Goal: Find specific page/section: Find specific page/section

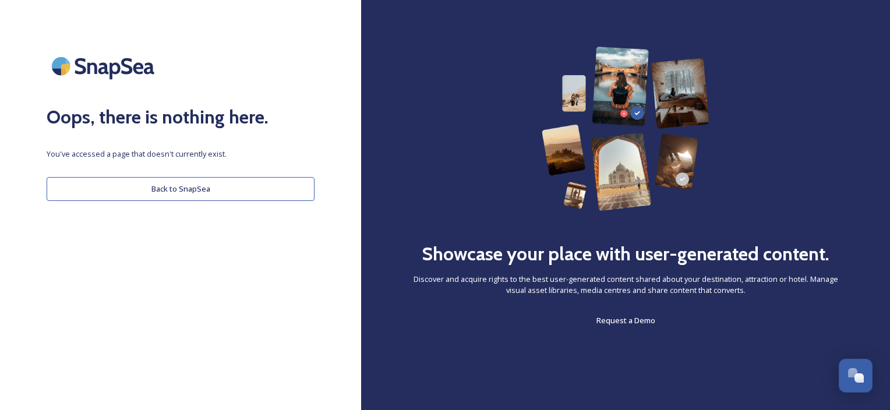
click at [203, 188] on button "Back to SnapSea" at bounding box center [181, 189] width 268 height 24
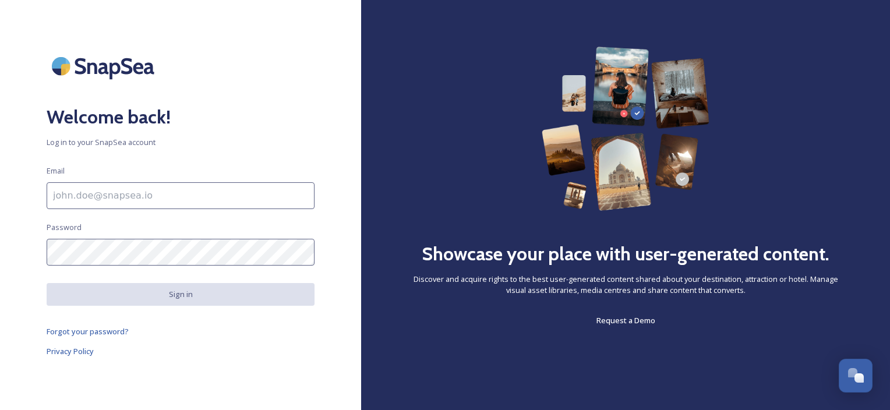
type input "[EMAIL_ADDRESS][DOMAIN_NAME]"
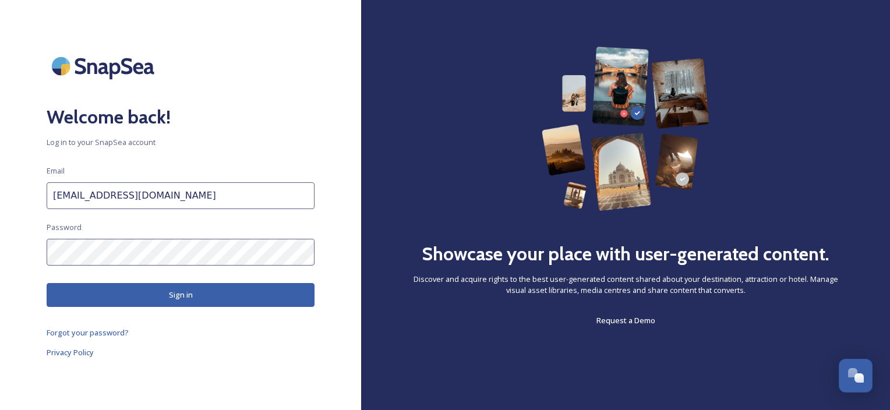
click at [182, 298] on button "Sign in" at bounding box center [181, 295] width 268 height 24
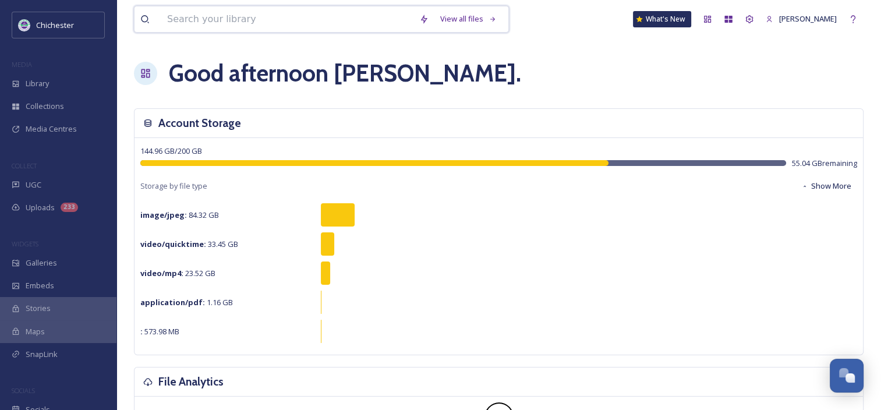
click at [208, 22] on input at bounding box center [287, 19] width 252 height 26
type input "cross with flowers"
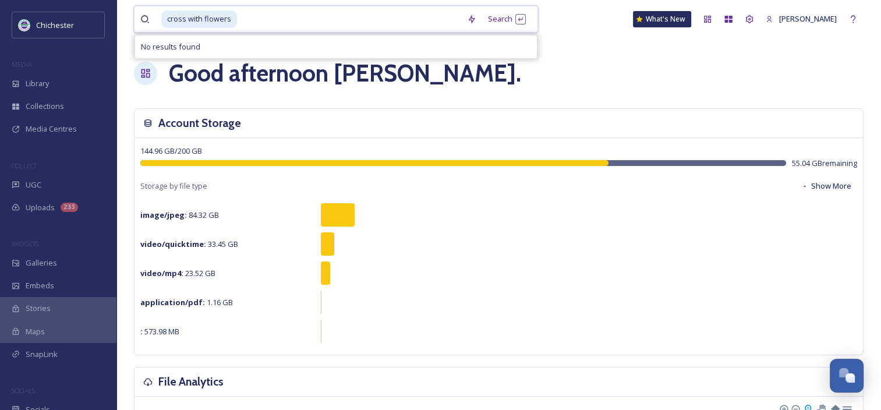
drag, startPoint x: 255, startPoint y: 19, endPoint x: 140, endPoint y: 21, distance: 115.4
click at [140, 21] on div "cross with flowers" at bounding box center [300, 19] width 321 height 26
type input "c"
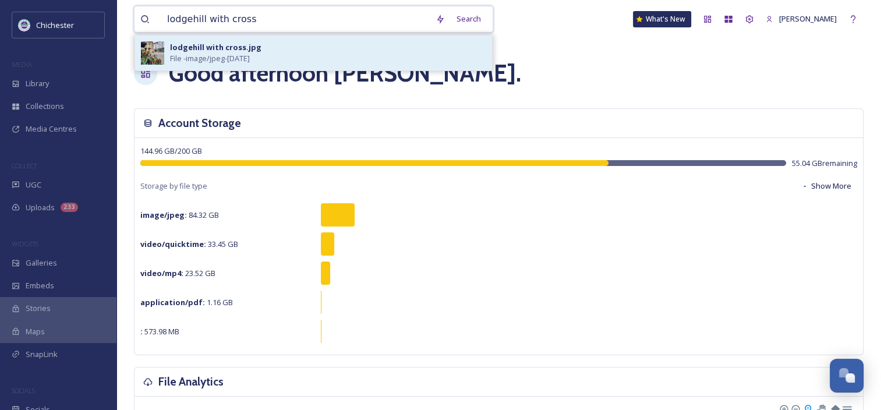
type input "lodgehill with cross"
click at [179, 54] on span "File - image/jpeg - [DATE]" at bounding box center [210, 58] width 80 height 11
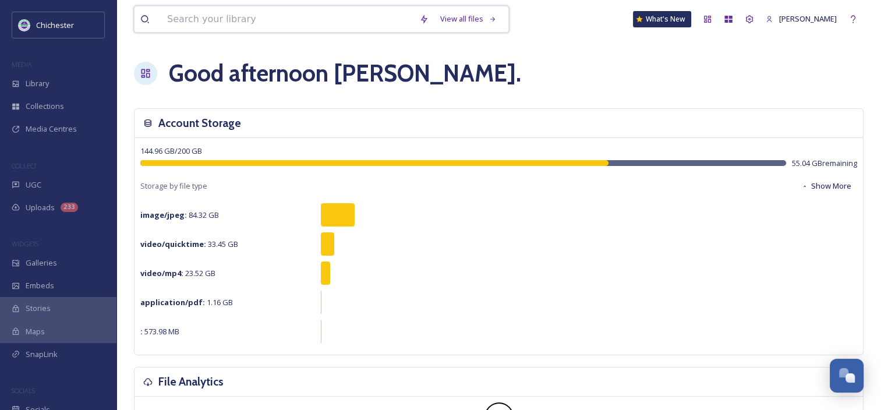
click at [188, 22] on input at bounding box center [287, 19] width 252 height 26
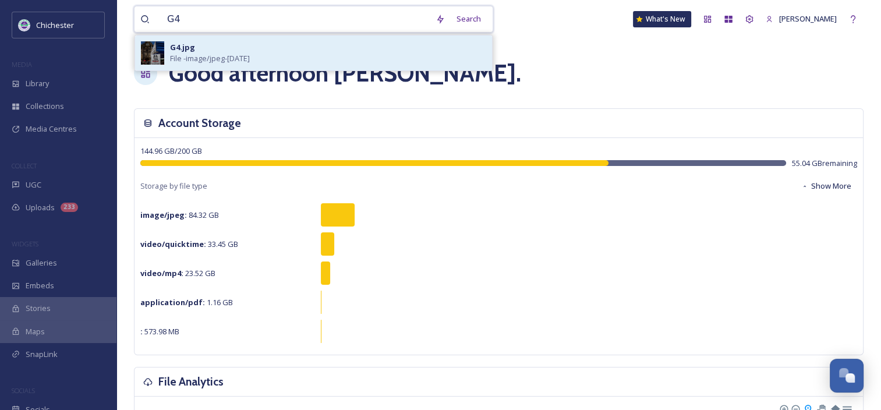
type input "G4"
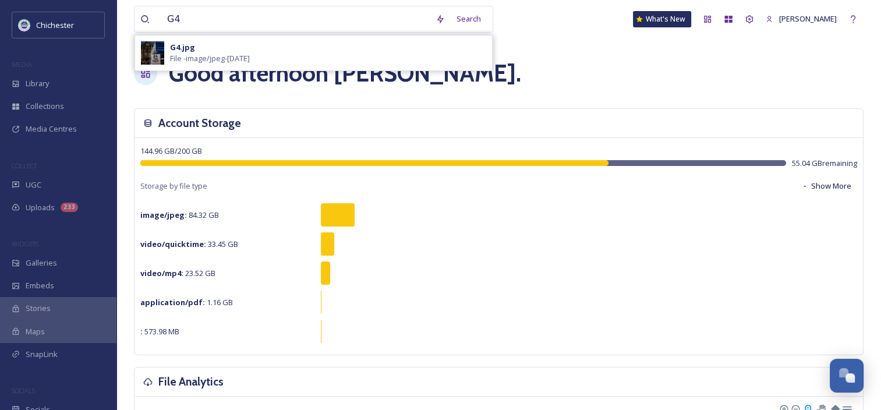
click at [181, 54] on span "File - image/jpeg - [DATE]" at bounding box center [210, 58] width 80 height 11
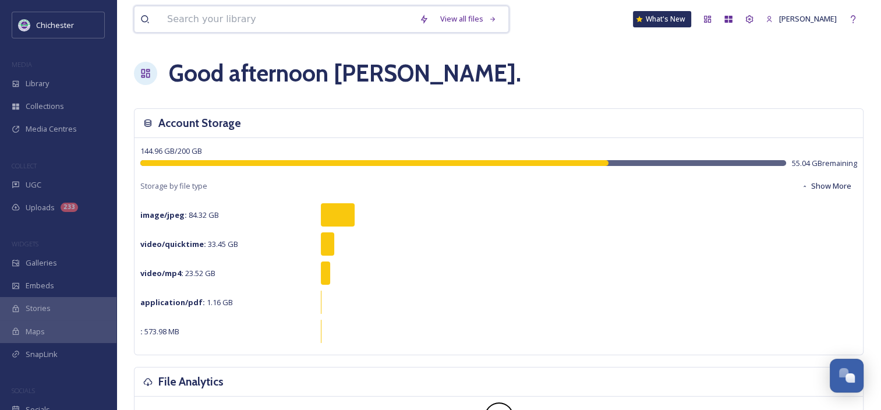
click at [182, 23] on input at bounding box center [287, 19] width 252 height 26
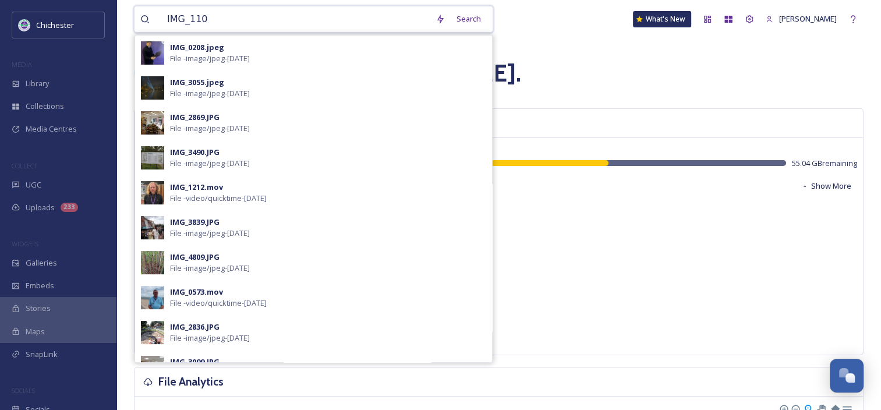
type input "IMG_1105"
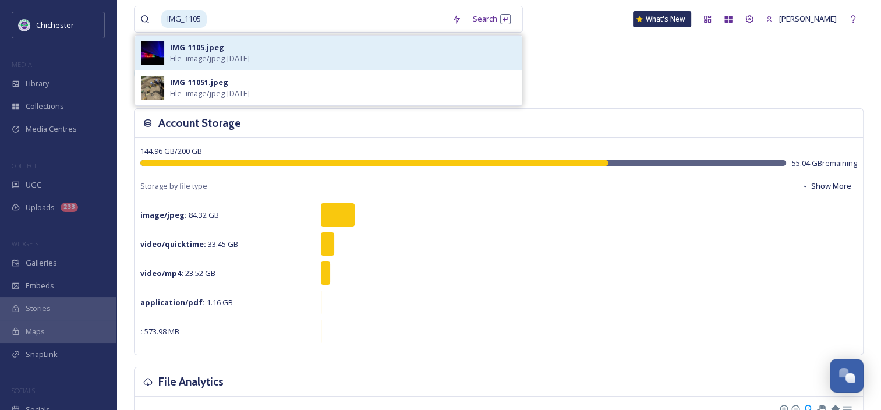
click at [197, 50] on div "IMG_1105.jpeg" at bounding box center [197, 47] width 54 height 11
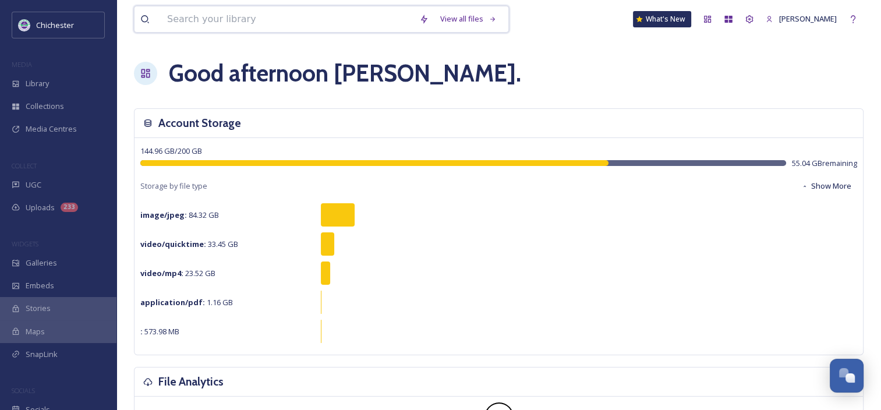
click at [207, 22] on input at bounding box center [287, 19] width 252 height 26
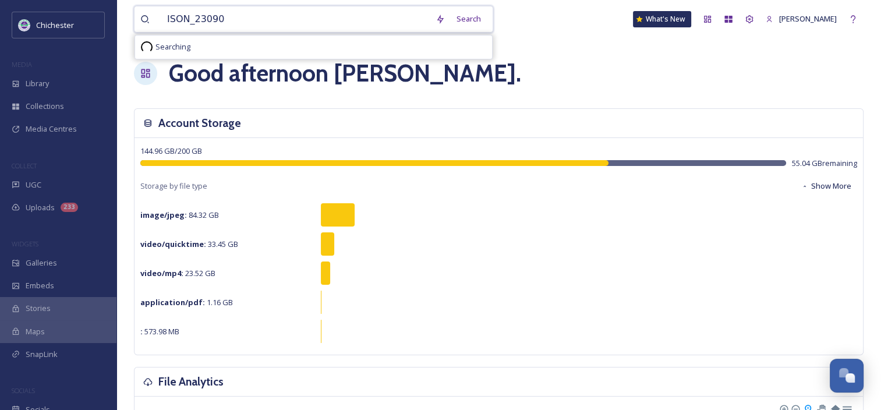
type input "ISON_230909"
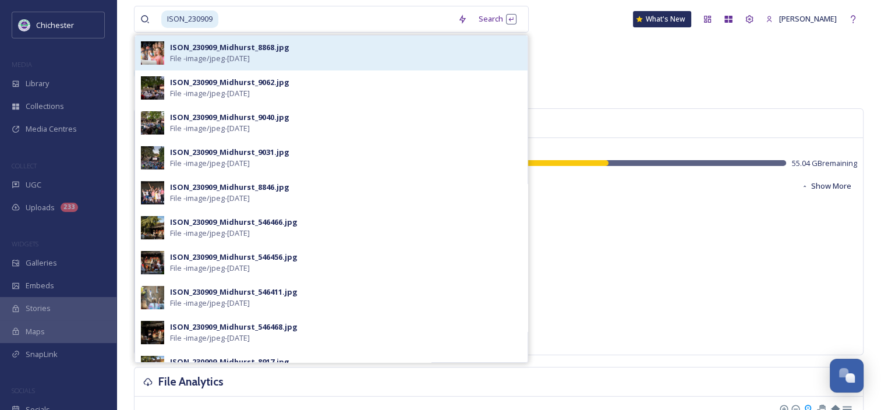
click at [218, 61] on span "File - image/jpeg - [DATE]" at bounding box center [210, 58] width 80 height 11
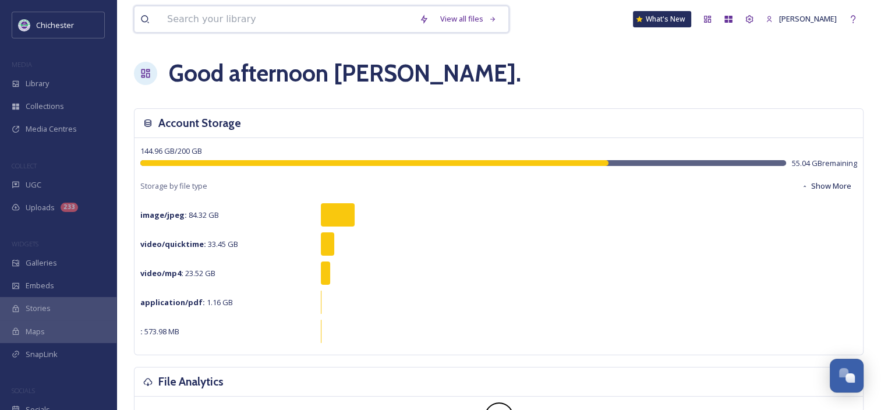
click at [170, 24] on input at bounding box center [287, 19] width 252 height 26
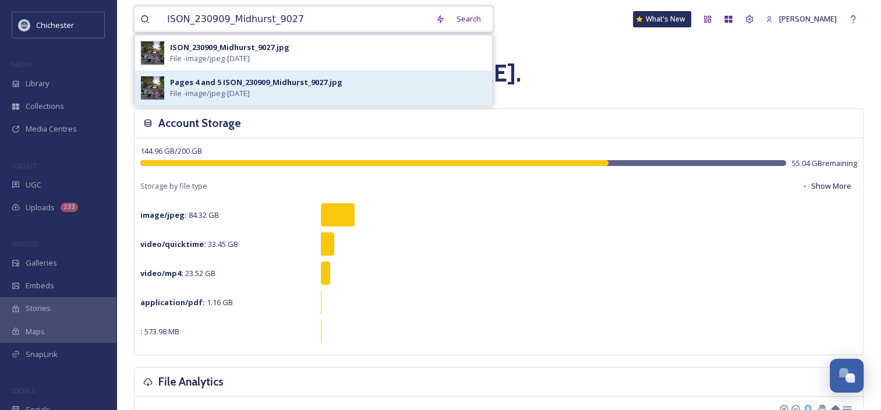
type input "ISON_230909_Midhurst_9027"
click at [220, 89] on span "File - image/jpeg - [DATE]" at bounding box center [210, 93] width 80 height 11
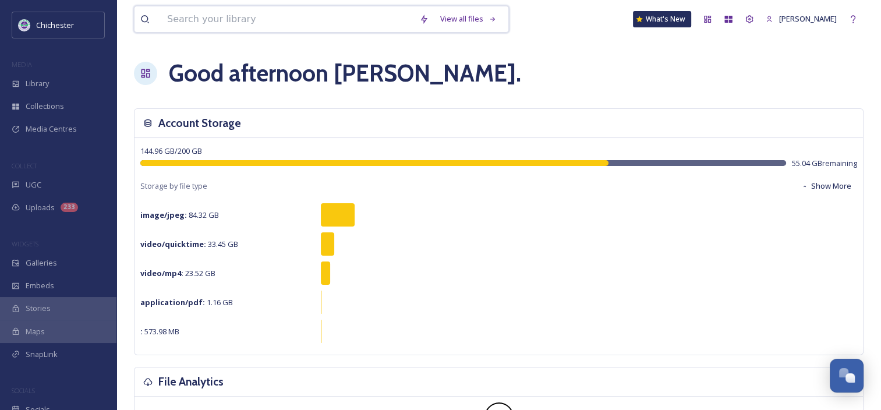
click at [221, 22] on input at bounding box center [287, 19] width 252 height 26
click at [214, 23] on input at bounding box center [287, 19] width 252 height 26
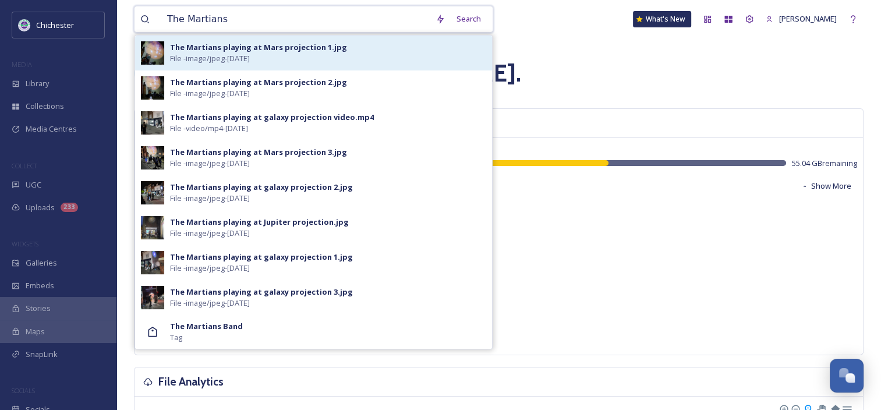
type input "The Martians"
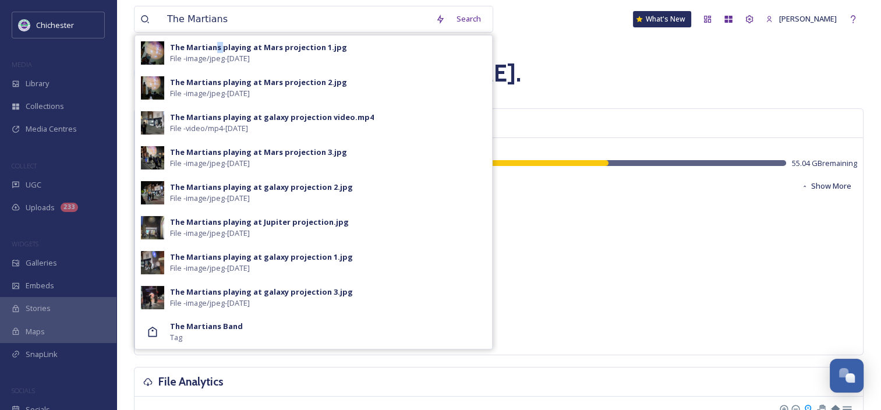
click at [220, 48] on div "The Martians playing at Mars projection 1.jpg" at bounding box center [258, 47] width 177 height 11
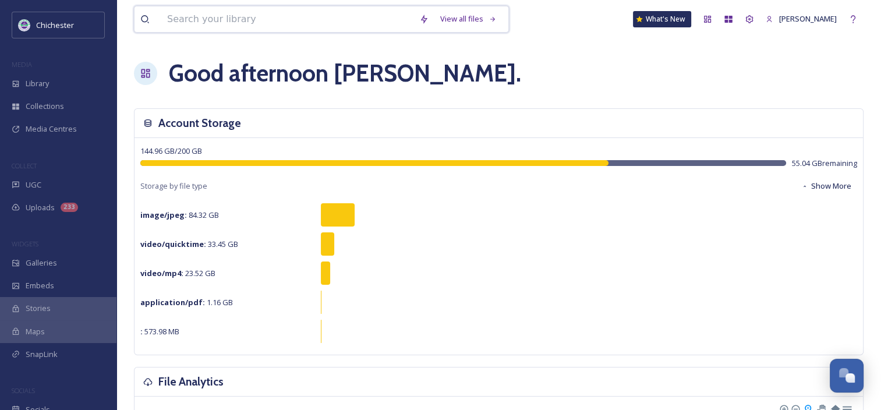
click at [193, 25] on input at bounding box center [287, 19] width 252 height 26
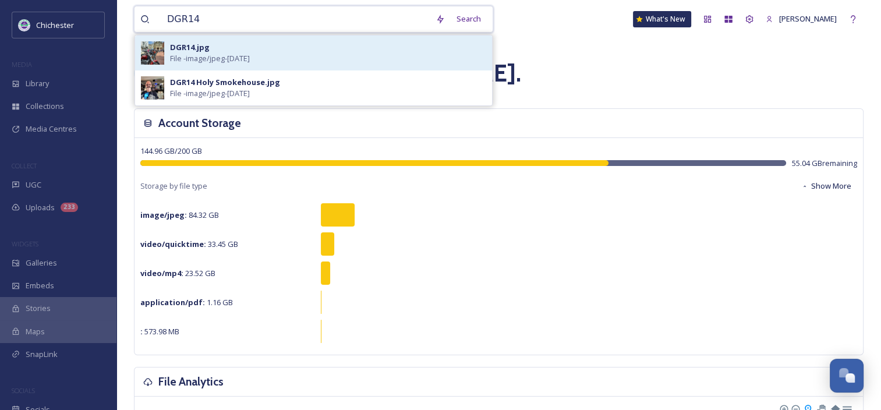
type input "DGR14"
click at [205, 55] on span "File - image/jpeg - [DATE]" at bounding box center [210, 58] width 80 height 11
